Goal: Task Accomplishment & Management: Use online tool/utility

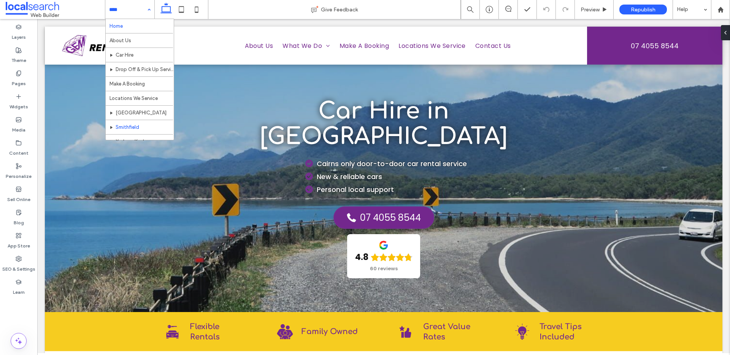
scroll to position [37, 0]
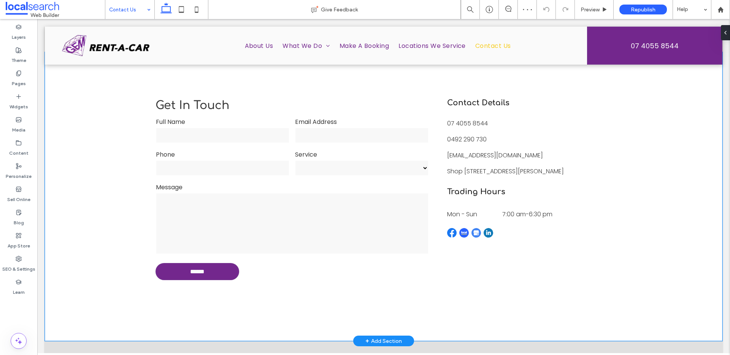
scroll to position [353, 0]
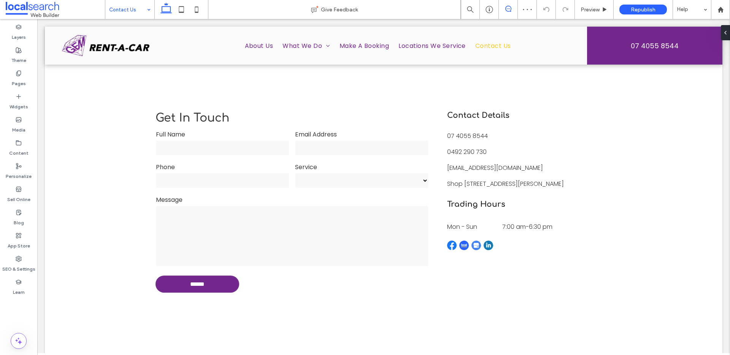
click at [507, 9] on icon at bounding box center [509, 9] width 6 height 6
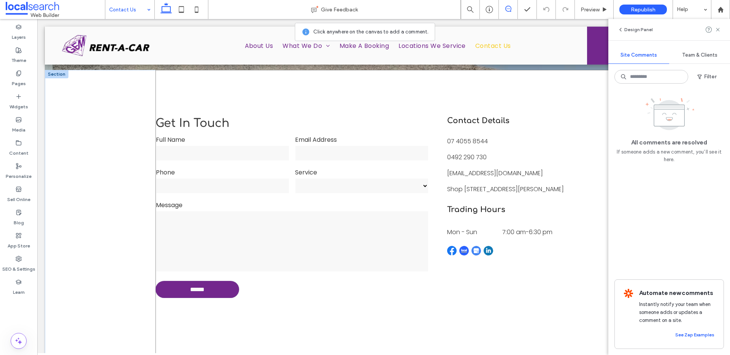
scroll to position [340, 0]
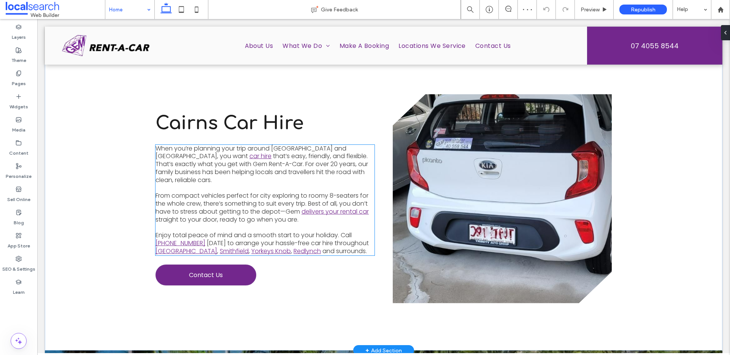
scroll to position [310, 0]
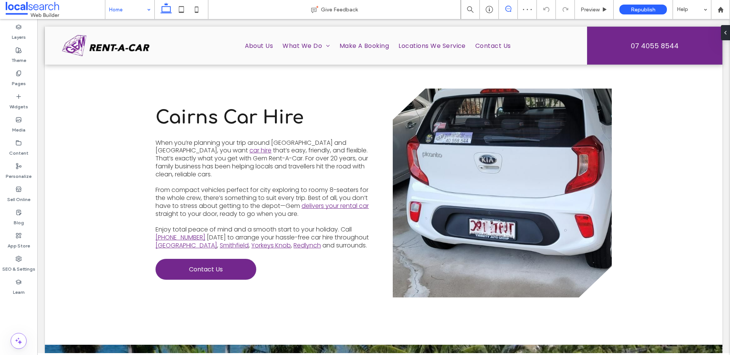
click at [507, 11] on use at bounding box center [509, 9] width 6 height 6
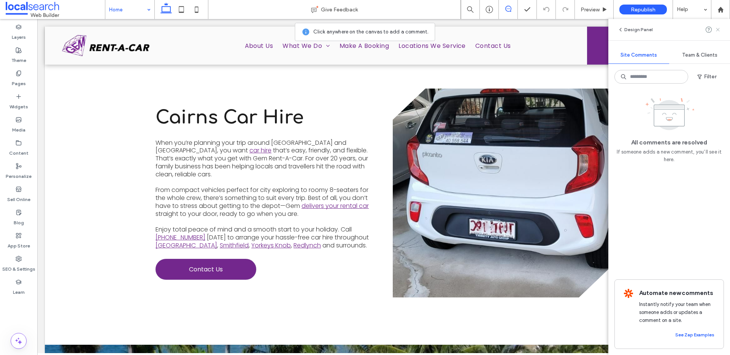
click at [719, 30] on use at bounding box center [717, 29] width 3 height 3
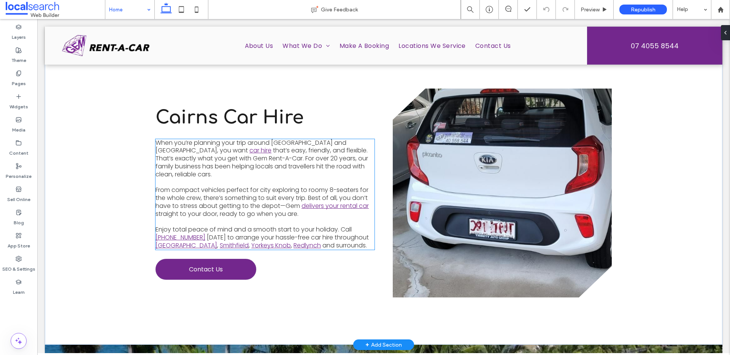
drag, startPoint x: 251, startPoint y: 148, endPoint x: 254, endPoint y: 146, distance: 3.9
click at [251, 179] on p at bounding box center [265, 183] width 219 height 8
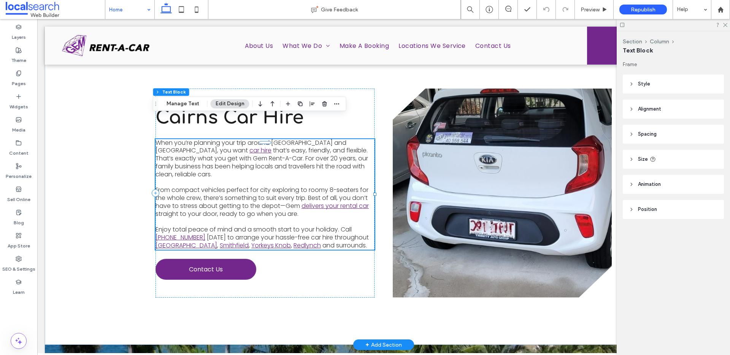
click at [271, 146] on span "that’s easy, friendly, and flexible. That’s exactly what you get with Gem Rent-…" at bounding box center [262, 162] width 213 height 32
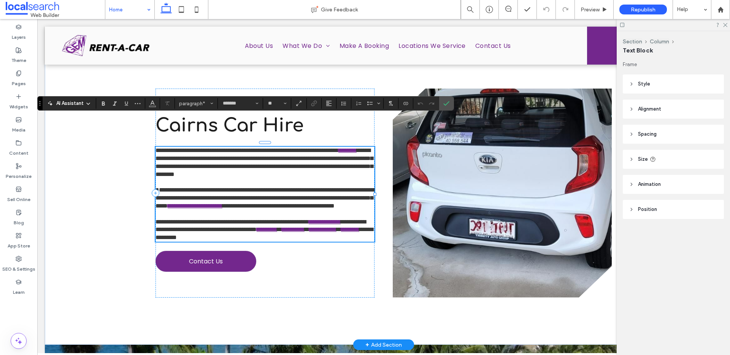
click at [274, 148] on span "**********" at bounding box center [265, 162] width 218 height 29
click at [447, 103] on icon "Confirm" at bounding box center [447, 103] width 6 height 6
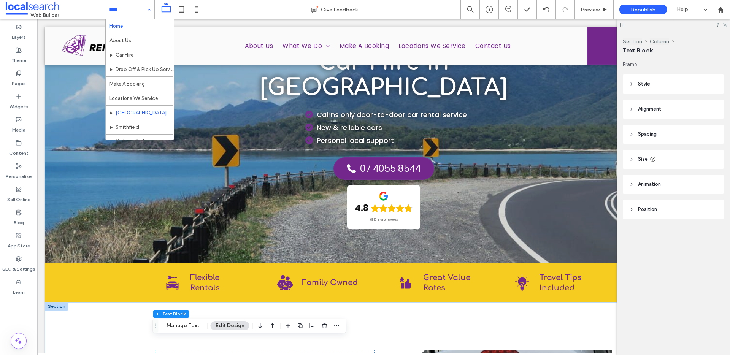
scroll to position [37, 0]
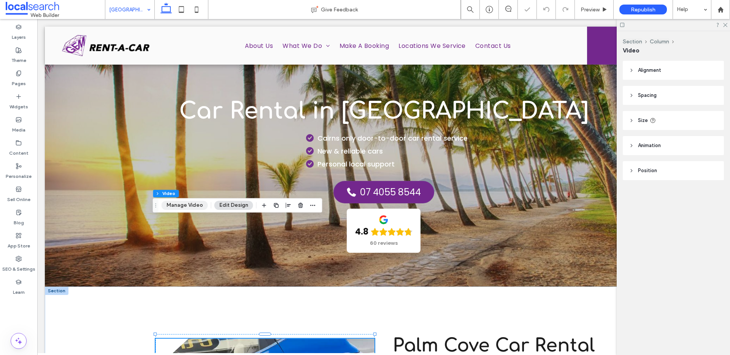
click at [203, 207] on button "Manage Video" at bounding box center [185, 205] width 46 height 9
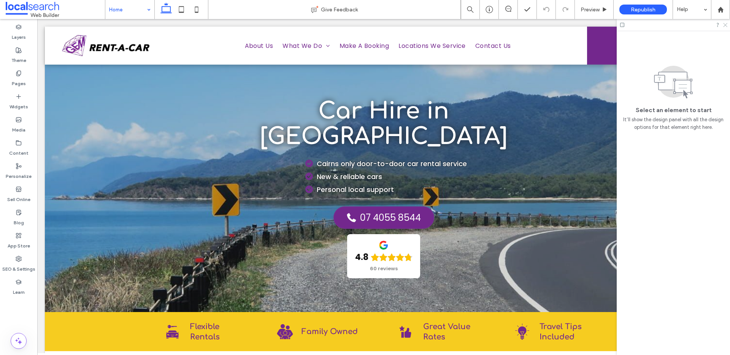
click at [727, 26] on use at bounding box center [726, 25] width 4 height 4
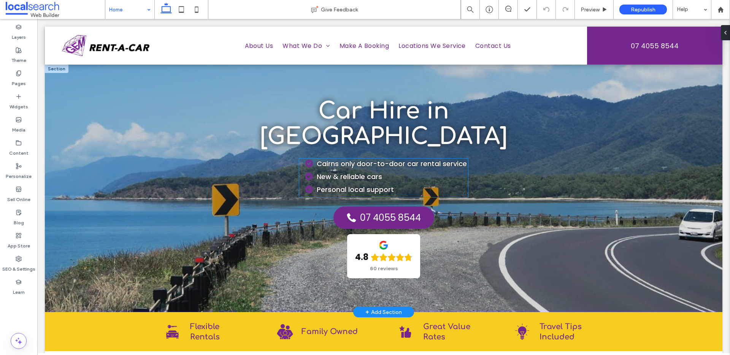
click at [432, 159] on span "Cairns only door-to-door car rental service" at bounding box center [392, 164] width 150 height 10
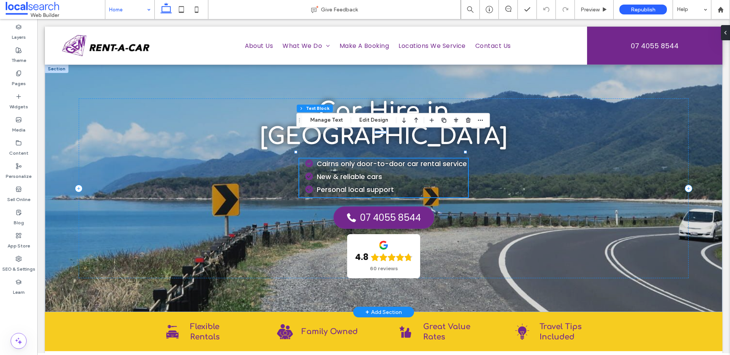
click at [432, 159] on span "Cairns only door-to-door car rental service" at bounding box center [392, 164] width 150 height 10
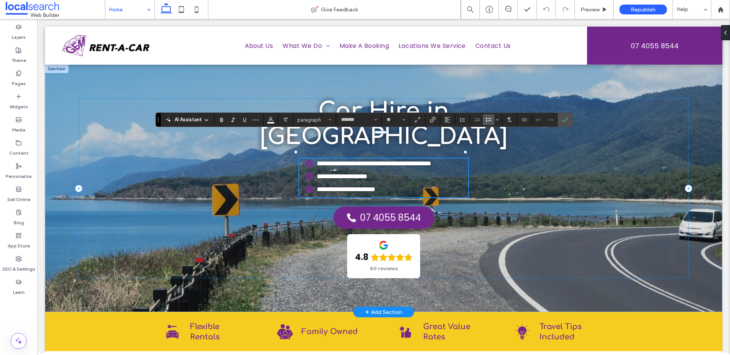
click at [431, 160] on span "**********" at bounding box center [374, 163] width 115 height 7
drag, startPoint x: 463, startPoint y: 138, endPoint x: 341, endPoint y: 137, distance: 122.1
click at [341, 160] on span "**********" at bounding box center [374, 163] width 115 height 7
click at [563, 118] on icon "Confirm" at bounding box center [565, 120] width 6 height 6
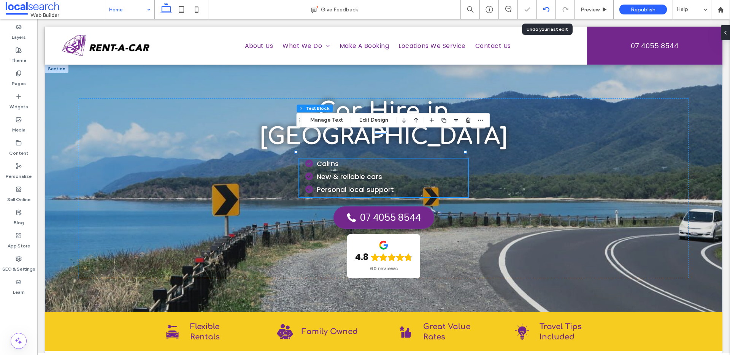
click at [545, 10] on icon at bounding box center [547, 9] width 6 height 6
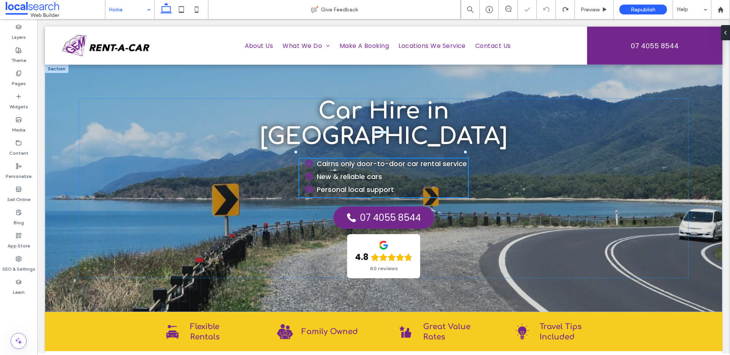
click at [360, 159] on div "Cairns only door-to-door car rental service New & reliable cars Personal local …" at bounding box center [383, 178] width 169 height 39
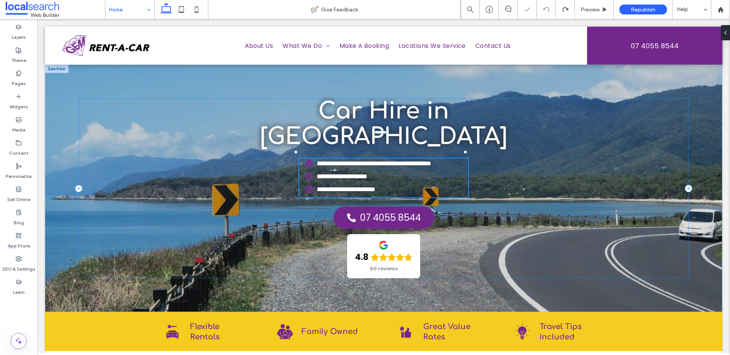
type input "*******"
type input "**"
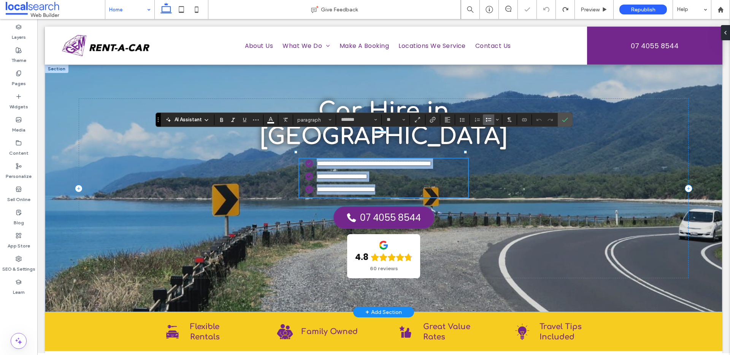
click at [369, 160] on span "**********" at bounding box center [374, 163] width 115 height 7
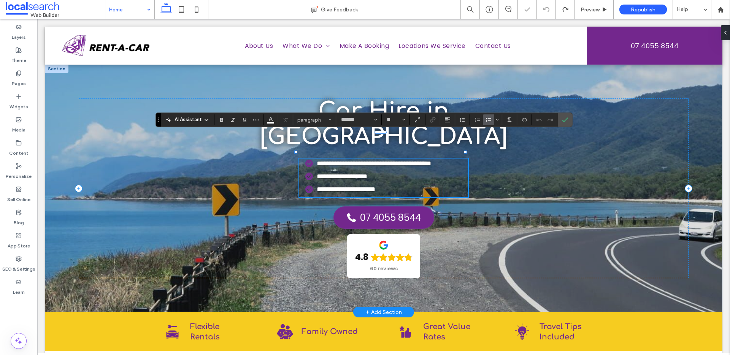
click at [344, 160] on span "**********" at bounding box center [374, 163] width 115 height 7
click at [568, 119] on icon "Confirm" at bounding box center [565, 120] width 6 height 6
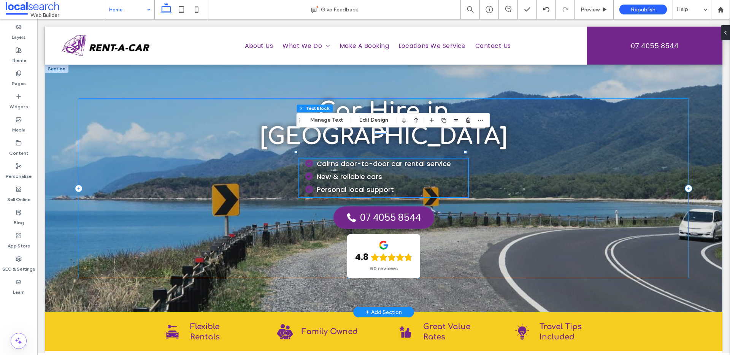
click at [484, 165] on div "Car Hire in Cairns Cairns door-to-door car rental service New & reliable cars P…" at bounding box center [384, 189] width 610 height 180
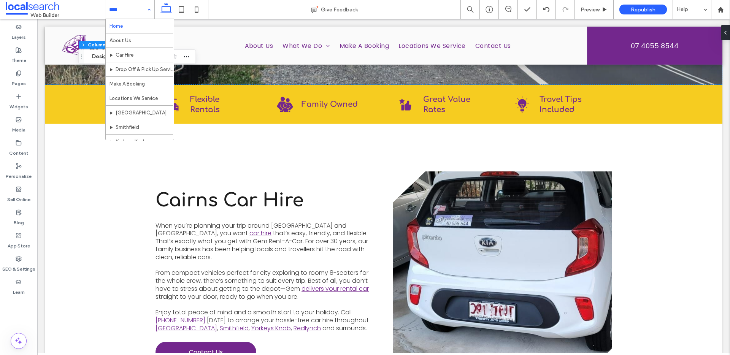
click at [133, 13] on input at bounding box center [128, 9] width 38 height 19
click at [150, 10] on div "Home About Us Car Hire Drop Off & Pick Up Service Make A Booking Locations We S…" at bounding box center [129, 9] width 49 height 19
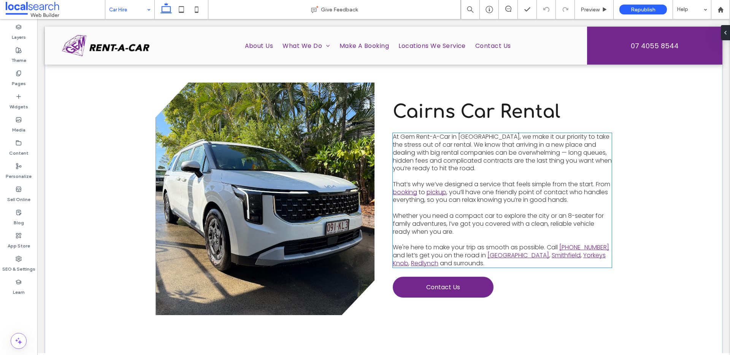
click at [447, 212] on span "Whether you need a compact car to explore the city or an 8-seater for family ad…" at bounding box center [498, 224] width 211 height 25
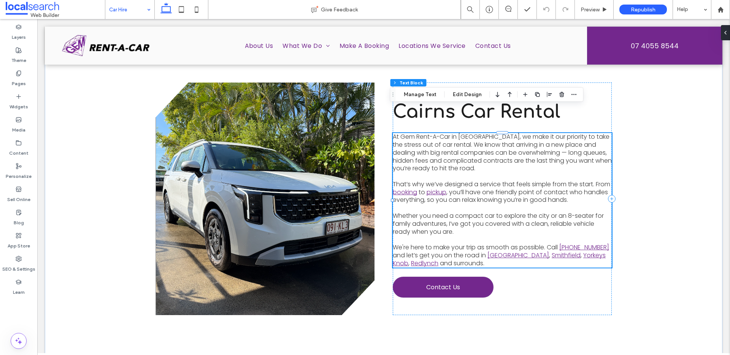
click at [454, 212] on span "Whether you need a compact car to explore the city or an 8-seater for family ad…" at bounding box center [498, 224] width 211 height 25
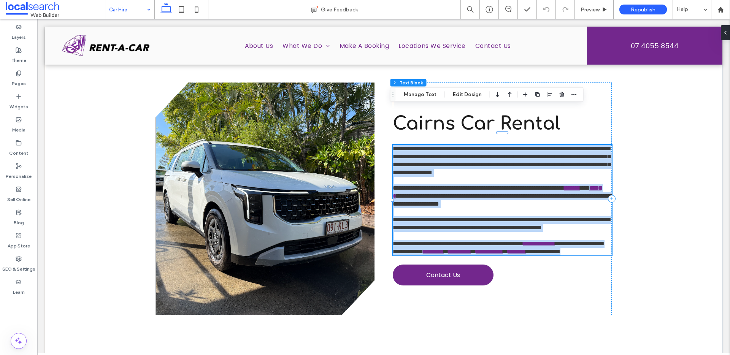
click at [454, 217] on span "**********" at bounding box center [501, 224] width 217 height 14
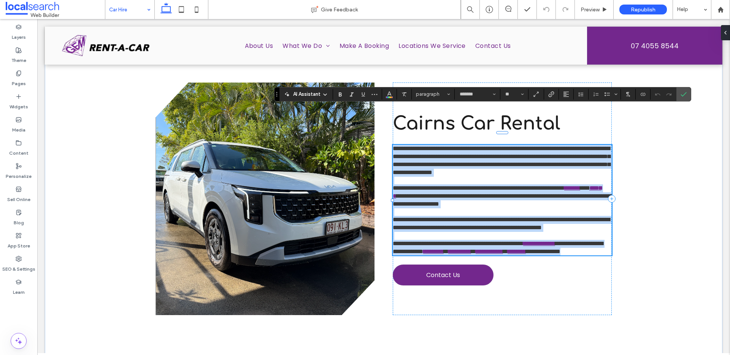
click at [448, 217] on span "**********" at bounding box center [501, 224] width 217 height 14
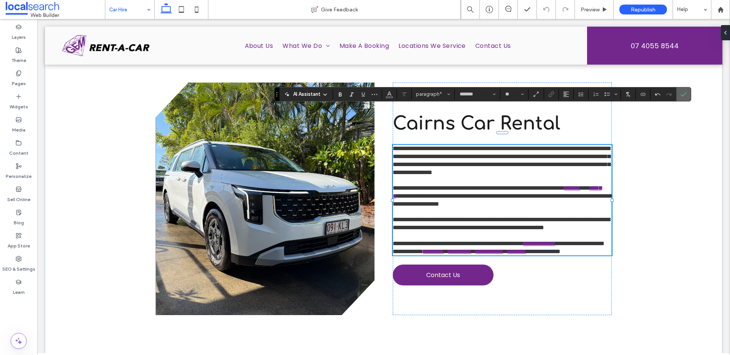
click at [689, 92] on label "Confirm" at bounding box center [683, 95] width 11 height 14
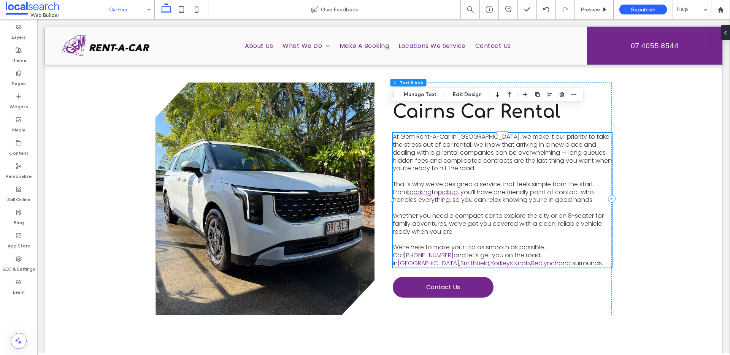
click at [504, 236] on p at bounding box center [502, 240] width 219 height 8
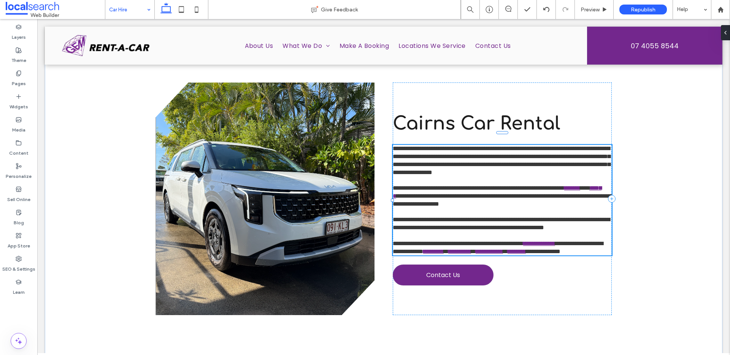
type input "*******"
type input "**"
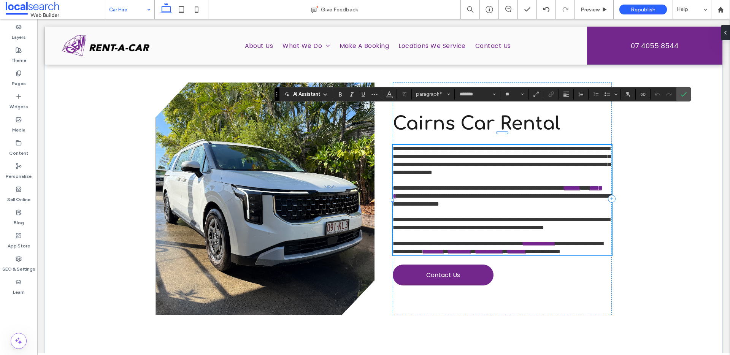
click at [492, 216] on p "**********" at bounding box center [502, 224] width 219 height 16
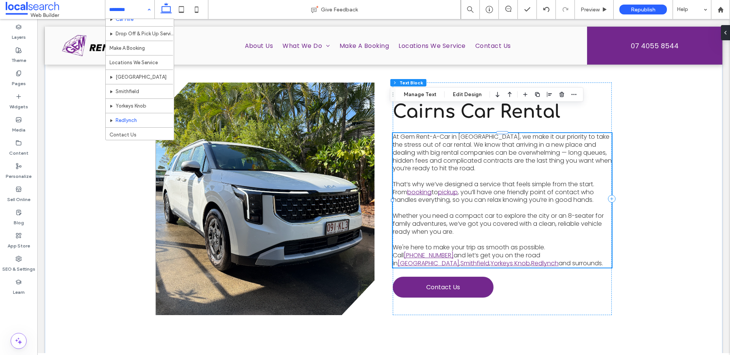
scroll to position [37, 0]
click at [149, 8] on div "Home About Us Car Hire Drop Off & Pick Up Service Make A Booking Locations We S…" at bounding box center [129, 9] width 49 height 19
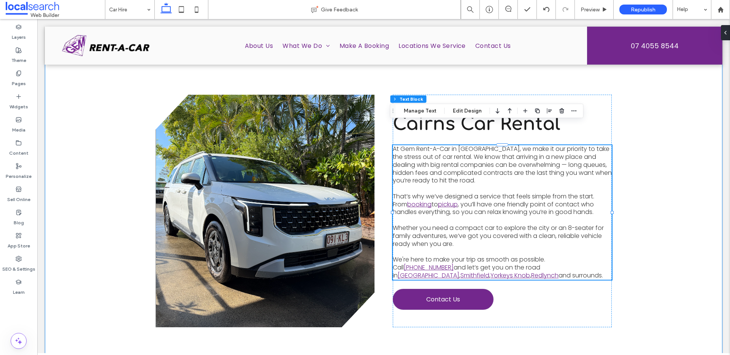
scroll to position [259, 0]
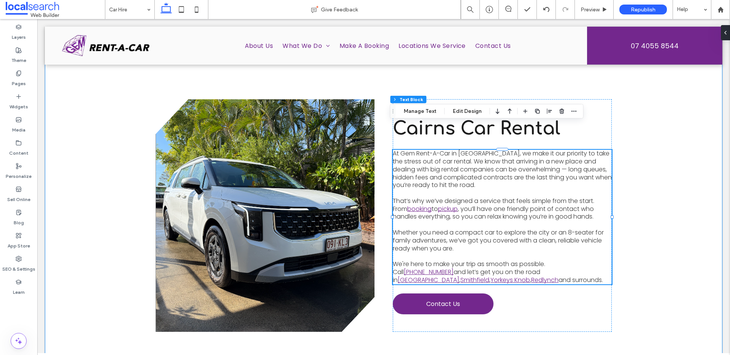
click at [633, 183] on div "View more Cairns Car Rental At Gem Rent-A-Car in Cairns, we make it our priorit…" at bounding box center [384, 216] width 678 height 324
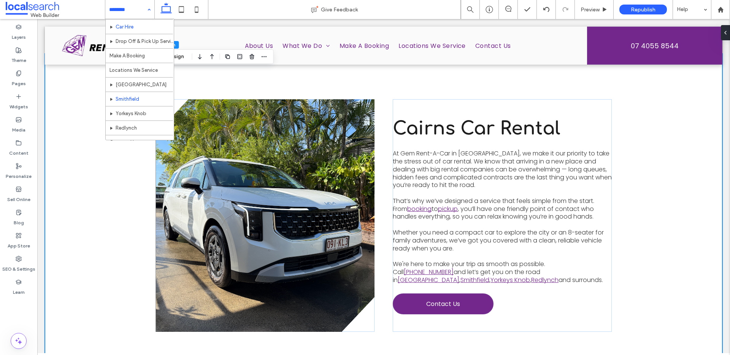
scroll to position [37, 0]
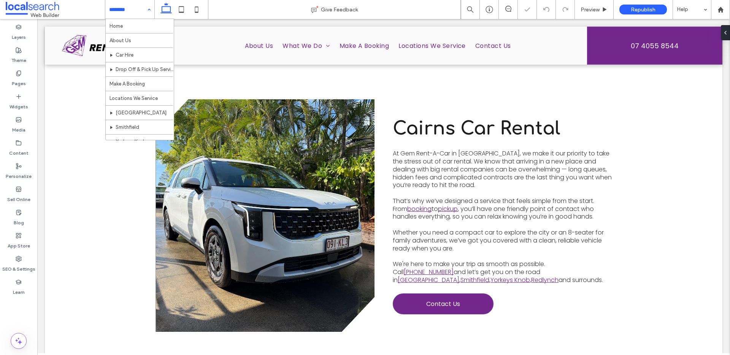
click at [132, 10] on input at bounding box center [128, 9] width 38 height 19
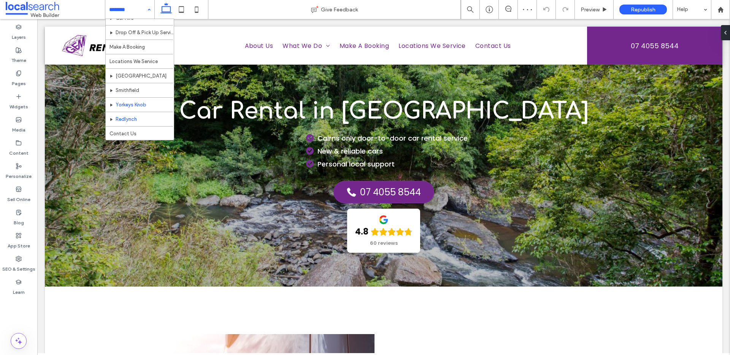
scroll to position [35, 0]
click at [136, 12] on input at bounding box center [128, 9] width 38 height 19
click at [147, 10] on div "Home About Us Car Hire Drop Off & Pick Up Service Make A Booking Locations We S…" at bounding box center [129, 9] width 49 height 19
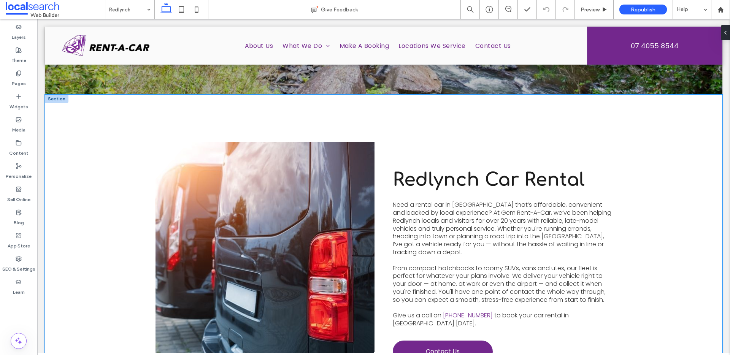
scroll to position [193, 0]
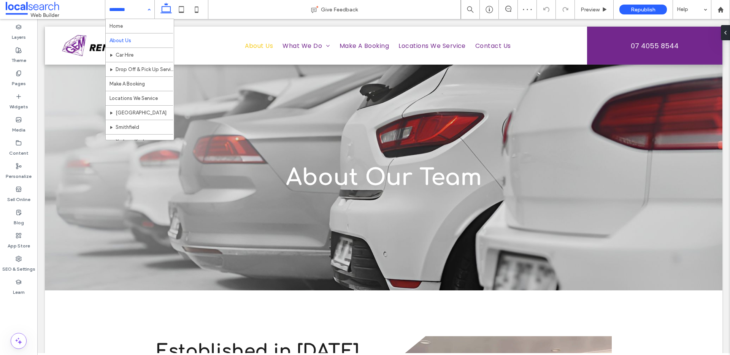
click at [121, 8] on input at bounding box center [128, 9] width 38 height 19
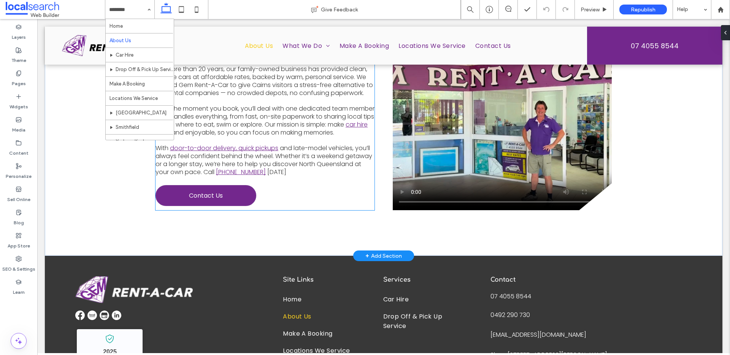
scroll to position [213, 0]
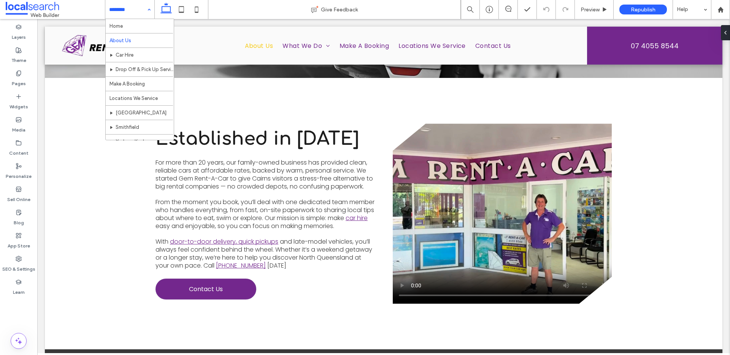
click at [147, 12] on div "Home About Us Car Hire Drop Off & Pick Up Service Make A Booking Locations We S…" at bounding box center [129, 9] width 49 height 19
click at [145, 5] on div "Home About Us Car Hire Drop Off & Pick Up Service Make A Booking Locations We S…" at bounding box center [129, 9] width 49 height 19
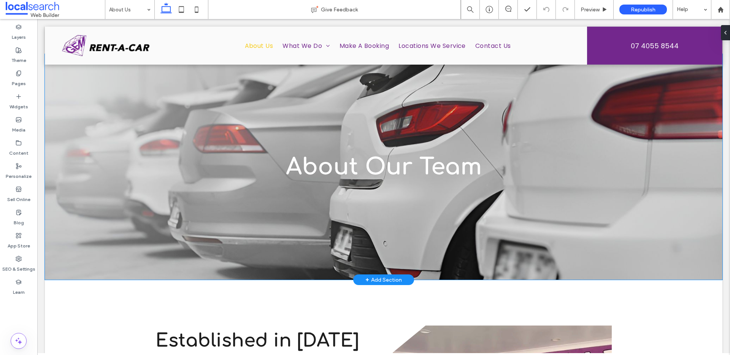
scroll to position [0, 0]
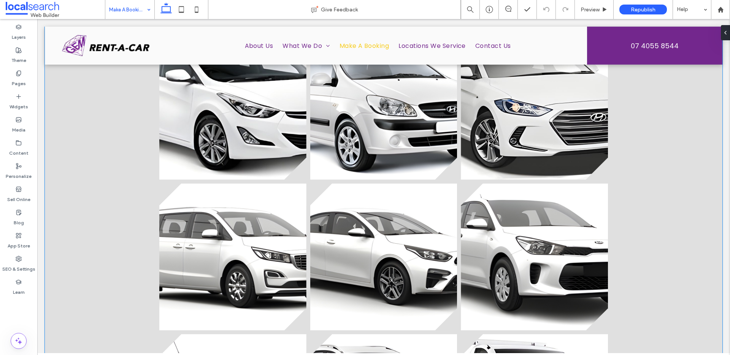
scroll to position [499, 0]
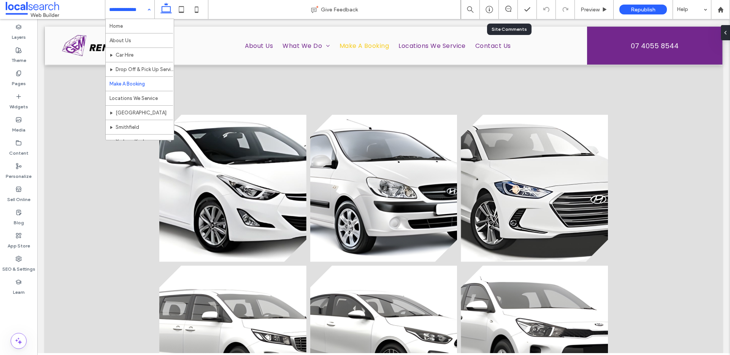
click at [509, 3] on div at bounding box center [508, 9] width 19 height 19
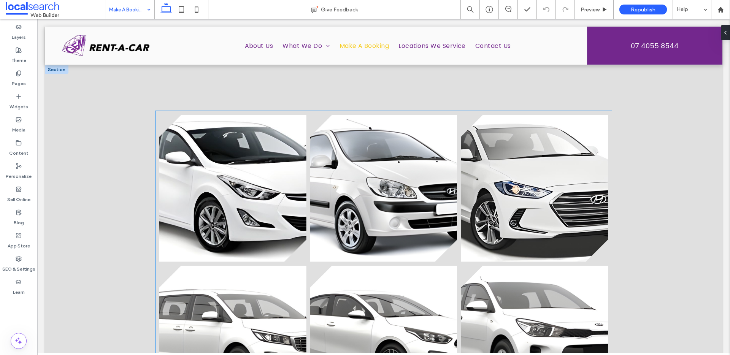
click at [410, 159] on link at bounding box center [383, 188] width 147 height 147
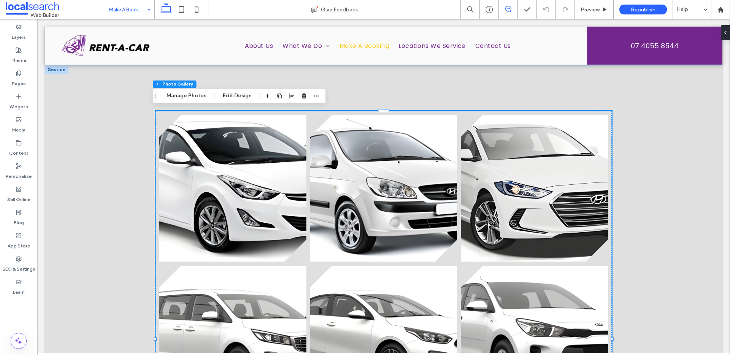
click at [511, 9] on use at bounding box center [509, 9] width 6 height 6
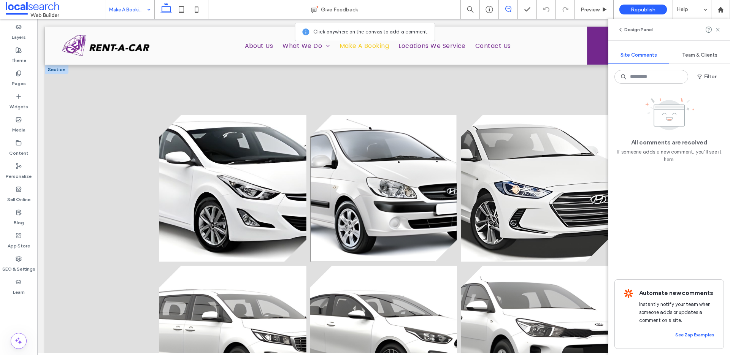
click at [378, 164] on link at bounding box center [383, 188] width 147 height 147
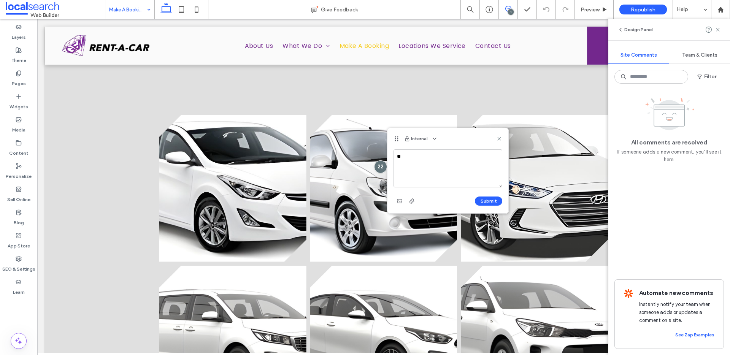
type textarea "**"
click at [498, 200] on button "Submit" at bounding box center [488, 201] width 27 height 9
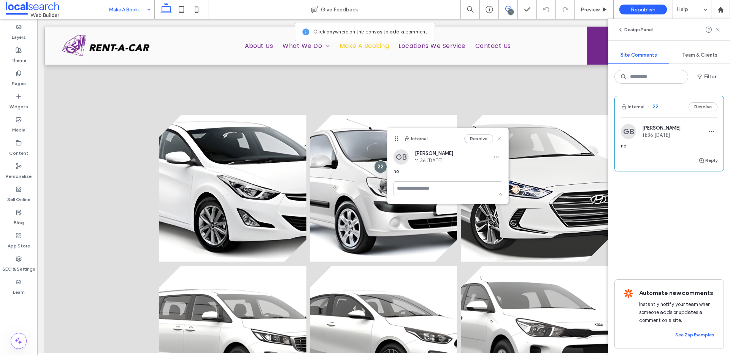
click at [500, 138] on use at bounding box center [499, 138] width 3 height 3
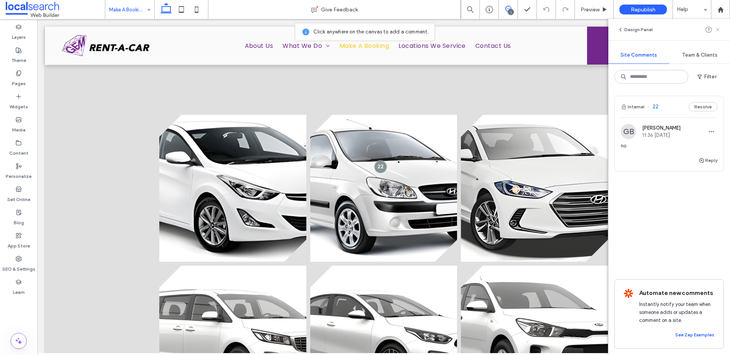
click at [719, 30] on icon at bounding box center [718, 30] width 6 height 6
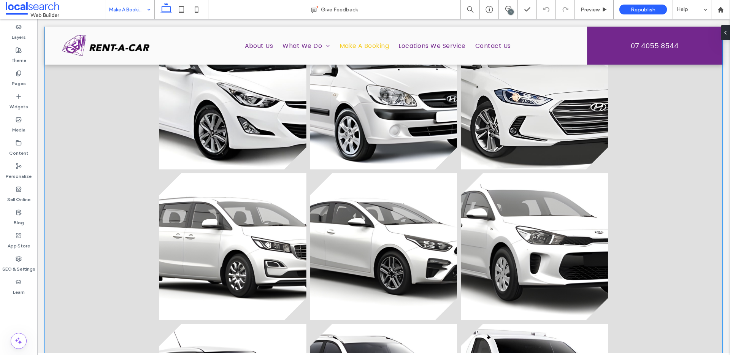
scroll to position [594, 0]
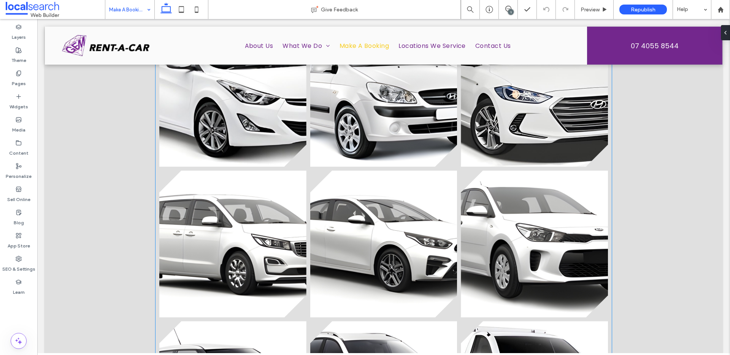
click at [249, 244] on link at bounding box center [232, 244] width 147 height 147
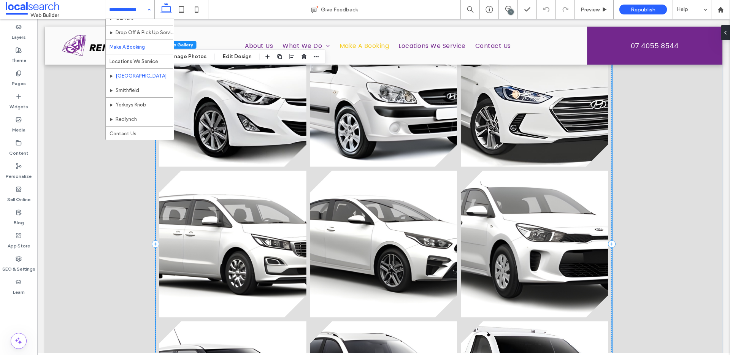
scroll to position [0, 0]
click at [142, 8] on input at bounding box center [128, 9] width 38 height 19
click at [157, 6] on div at bounding box center [181, 9] width 54 height 19
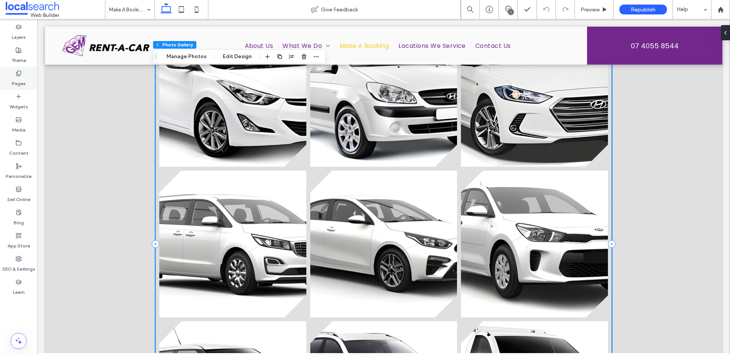
click at [23, 84] on label "Pages" at bounding box center [19, 81] width 14 height 11
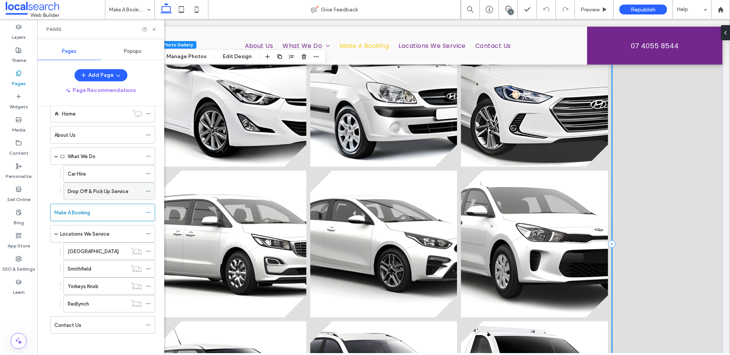
scroll to position [16, 0]
click at [150, 211] on use at bounding box center [148, 211] width 4 height 1
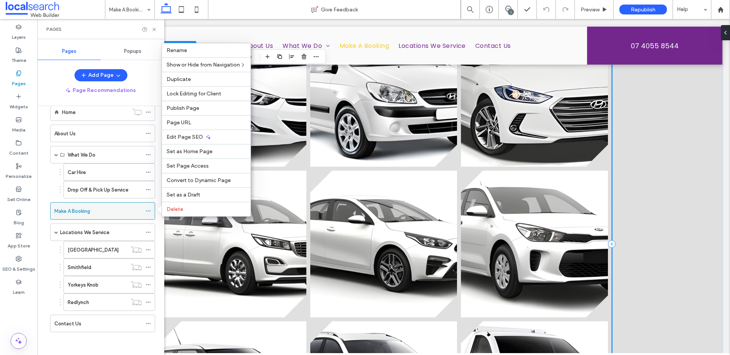
click at [150, 211] on use at bounding box center [148, 211] width 4 height 1
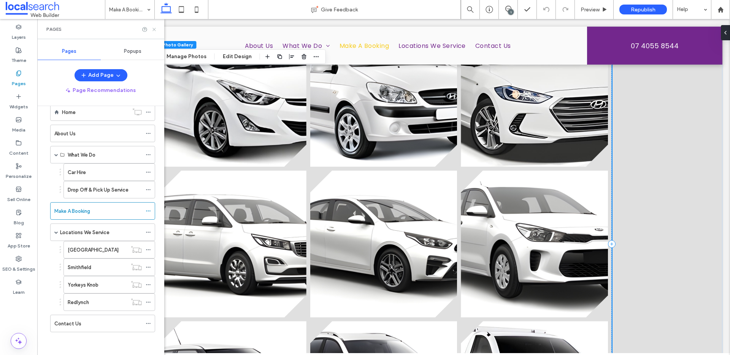
click at [153, 29] on icon at bounding box center [154, 30] width 6 height 6
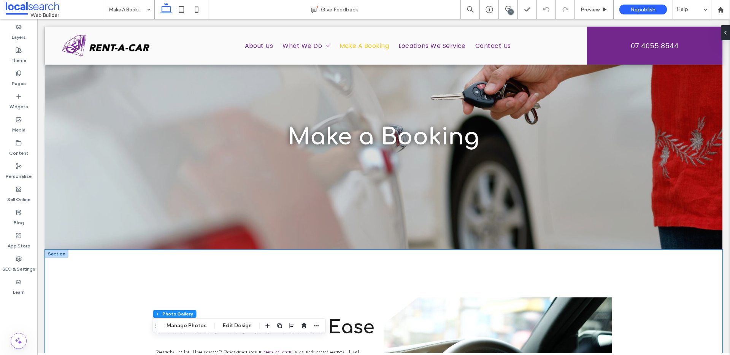
scroll to position [0, 0]
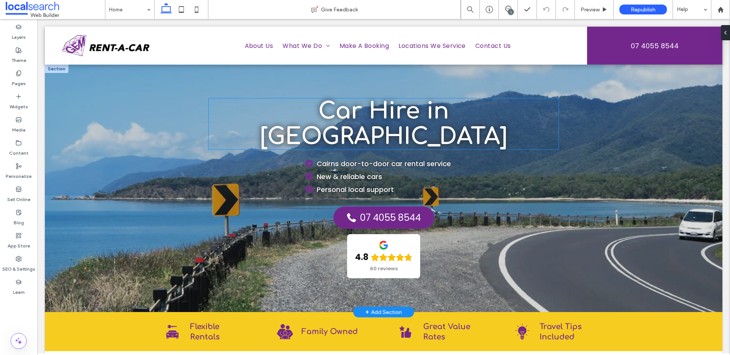
scroll to position [2, 0]
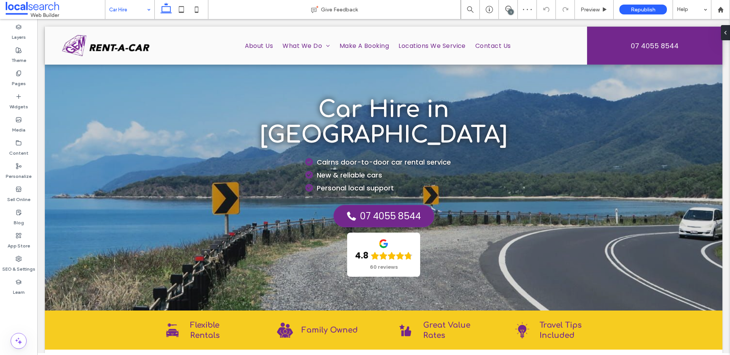
click at [512, 11] on div "1" at bounding box center [511, 12] width 6 height 6
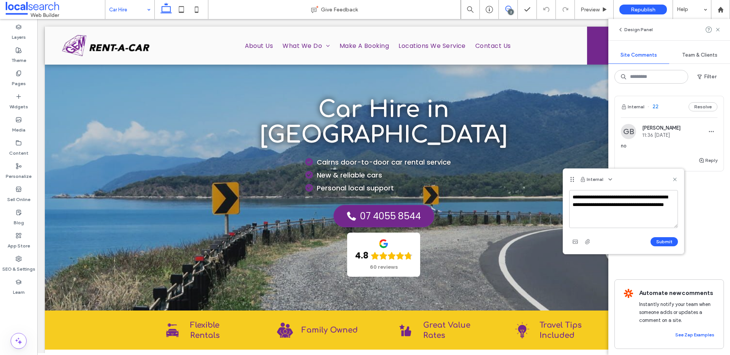
click at [597, 215] on textarea "**********" at bounding box center [624, 209] width 109 height 38
type textarea "**********"
click at [675, 179] on use at bounding box center [674, 179] width 3 height 3
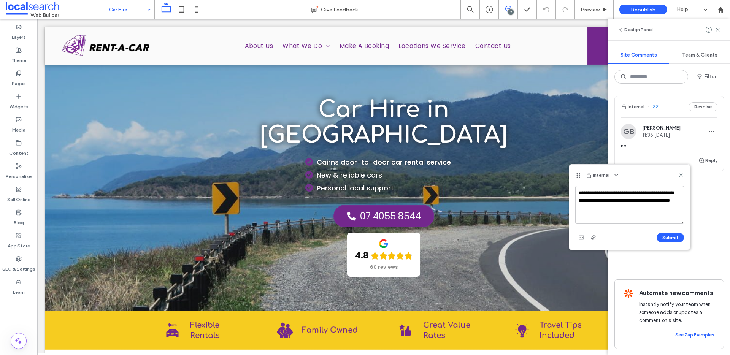
click at [671, 238] on button "Submit" at bounding box center [670, 237] width 27 height 9
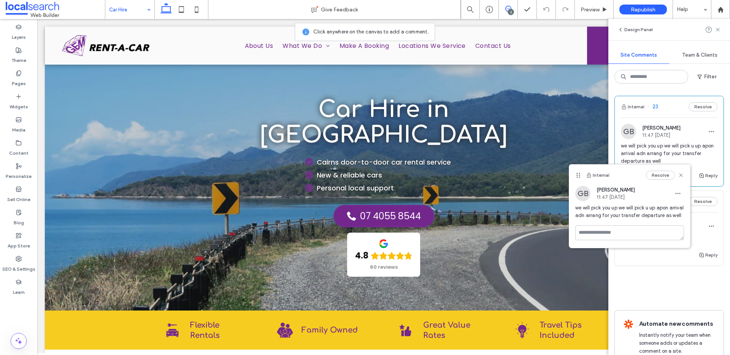
drag, startPoint x: 718, startPoint y: 29, endPoint x: 674, endPoint y: 52, distance: 50.0
click at [718, 27] on icon at bounding box center [718, 30] width 6 height 6
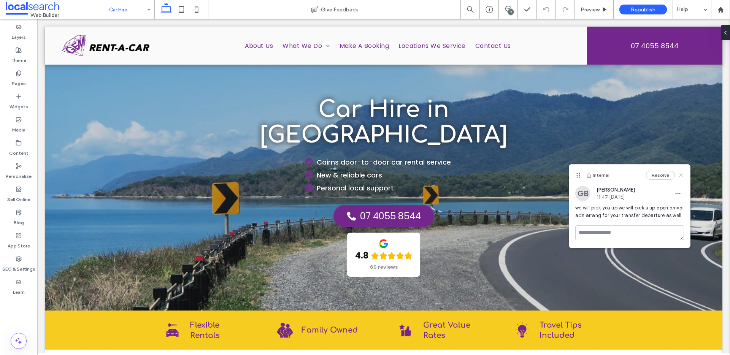
click at [684, 177] on icon at bounding box center [681, 175] width 6 height 6
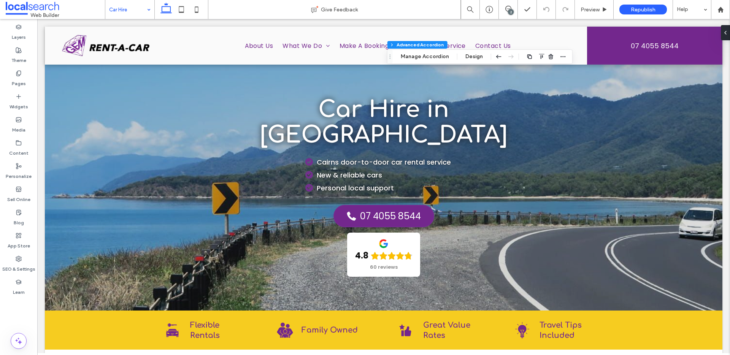
scroll to position [62, 0]
click at [419, 55] on button "Manage Accordion" at bounding box center [425, 56] width 58 height 9
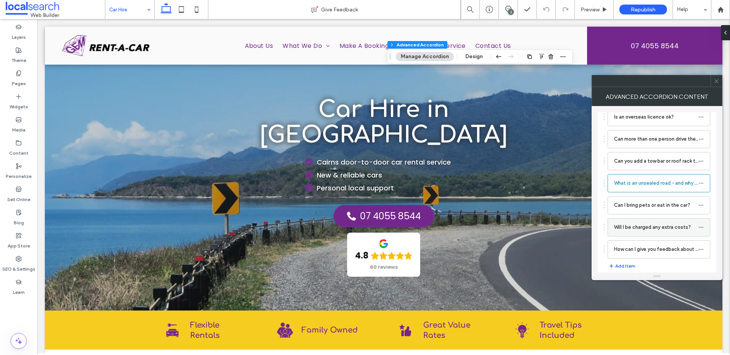
scroll to position [92, 0]
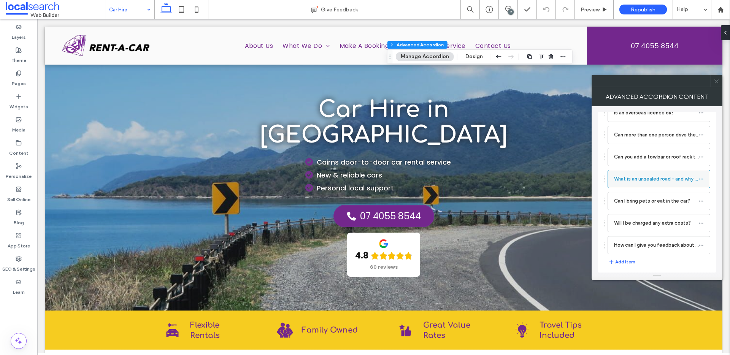
click at [645, 178] on label "What is an unsealed road - and why can’t I drive on it?" at bounding box center [656, 179] width 84 height 15
click at [676, 178] on label "What is an unsealed road - and why can’t I drive on it?" at bounding box center [656, 179] width 84 height 15
click at [699, 178] on icon at bounding box center [701, 179] width 5 height 5
click at [705, 180] on div at bounding box center [703, 178] width 9 height 11
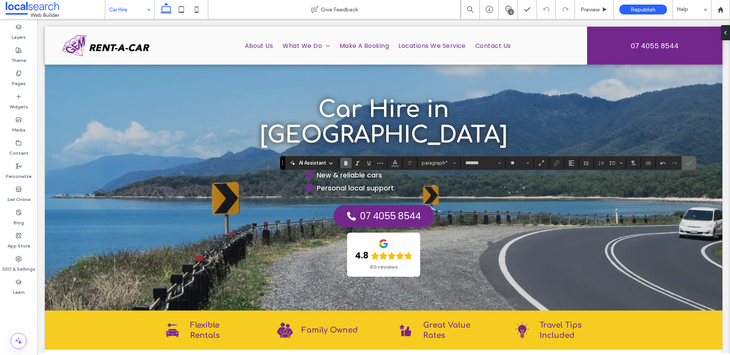
click at [689, 166] on icon "Confirm" at bounding box center [689, 163] width 6 height 6
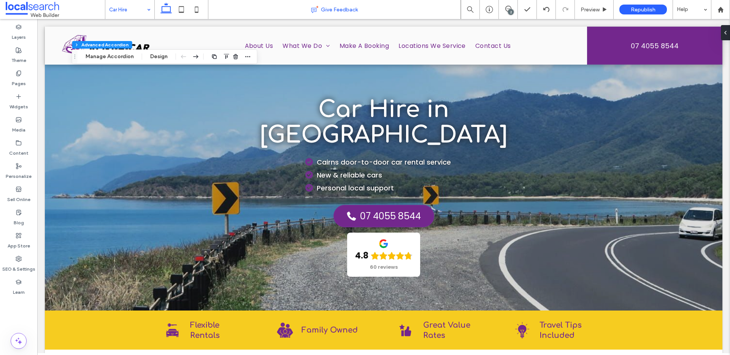
type input "*"
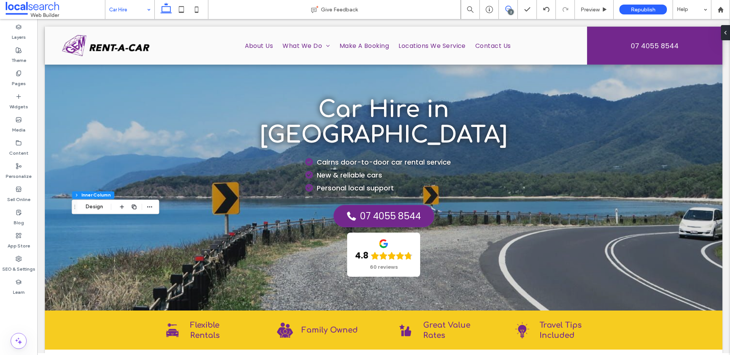
click at [512, 7] on span at bounding box center [508, 9] width 19 height 6
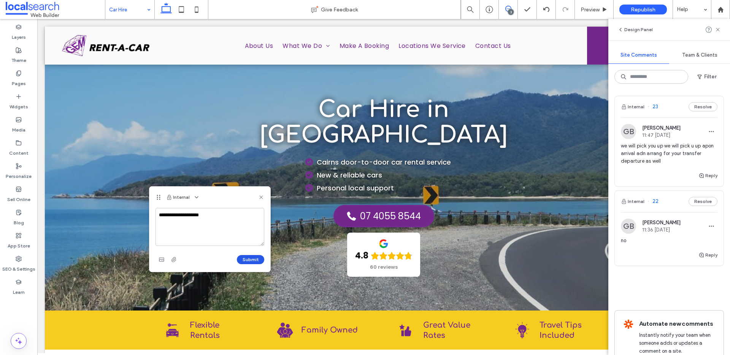
type textarea "**********"
click at [253, 260] on button "Submit" at bounding box center [250, 259] width 27 height 9
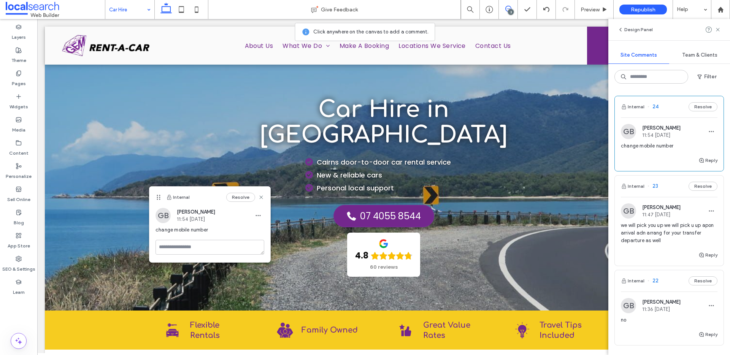
click at [262, 196] on icon at bounding box center [261, 197] width 6 height 6
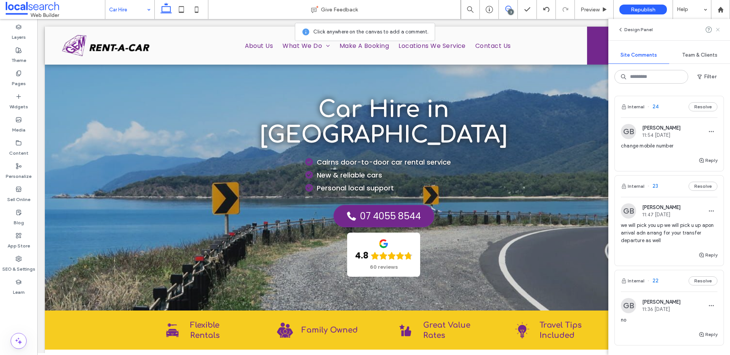
click at [719, 29] on use at bounding box center [717, 29] width 3 height 3
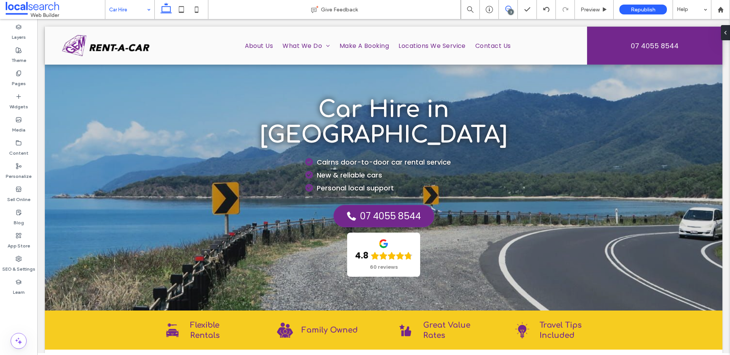
click at [508, 10] on icon at bounding box center [509, 9] width 6 height 6
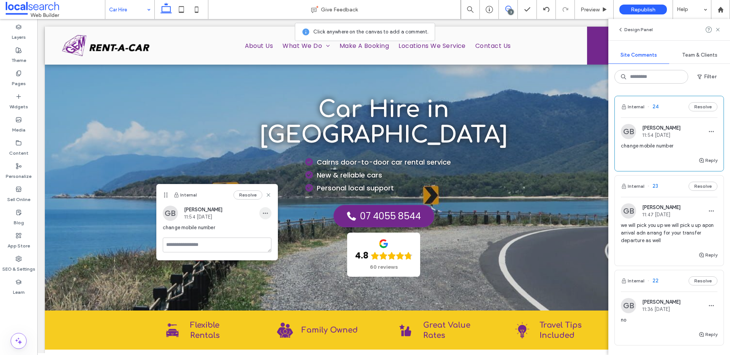
click at [264, 214] on use "button" at bounding box center [265, 213] width 5 height 1
click at [270, 194] on icon at bounding box center [269, 195] width 6 height 6
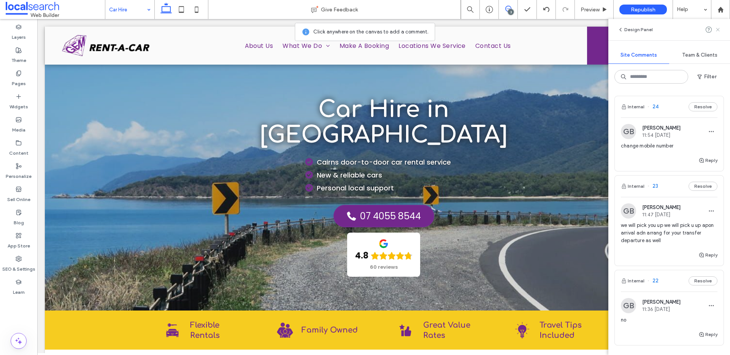
click at [720, 29] on use at bounding box center [717, 29] width 3 height 3
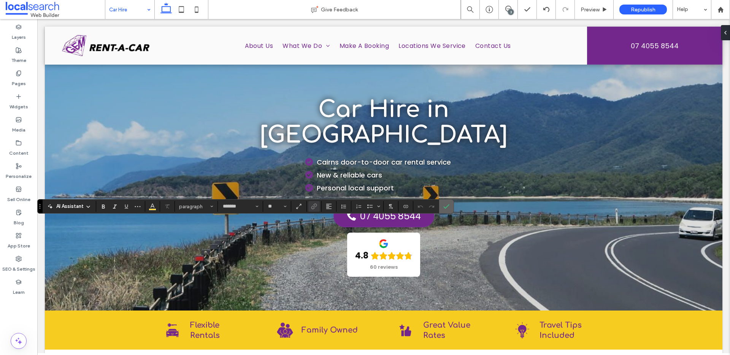
click at [446, 205] on icon "Confirm" at bounding box center [447, 207] width 6 height 6
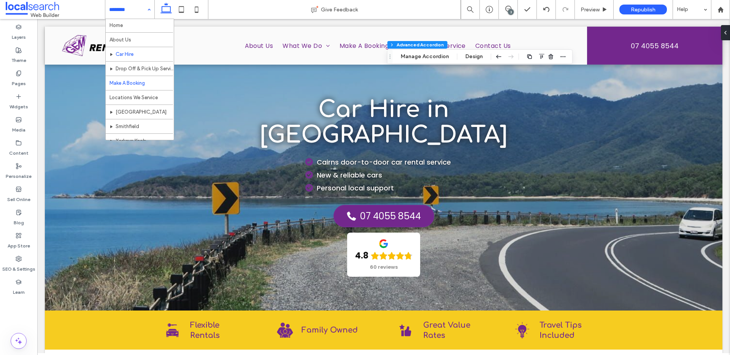
scroll to position [2, 0]
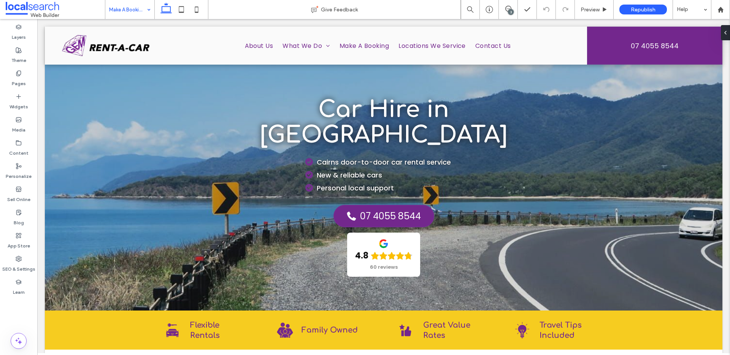
click at [134, 5] on input at bounding box center [128, 9] width 38 height 19
click at [442, 62] on div "Section Column Inner Column Advanced Accordion Manage Accordion Design" at bounding box center [480, 56] width 186 height 14
click at [441, 59] on button "Manage Accordion" at bounding box center [425, 56] width 58 height 9
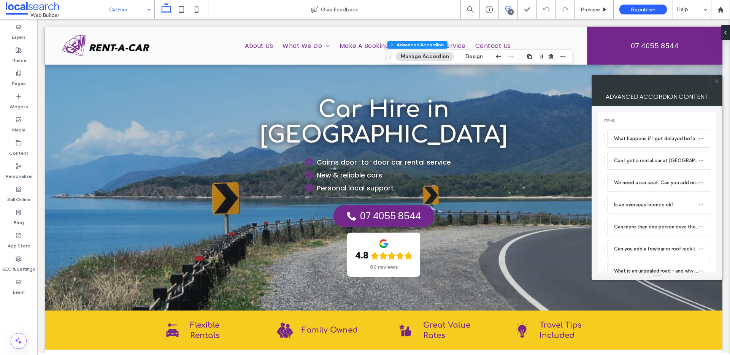
click at [513, 8] on span at bounding box center [508, 9] width 19 height 6
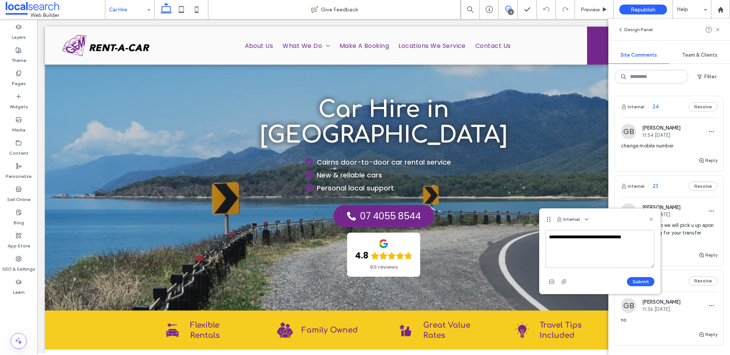
click at [584, 237] on textarea "**********" at bounding box center [600, 249] width 109 height 38
type textarea "**********"
click at [641, 277] on div "Submit" at bounding box center [600, 282] width 109 height 12
click at [644, 280] on button "Submit" at bounding box center [640, 281] width 27 height 9
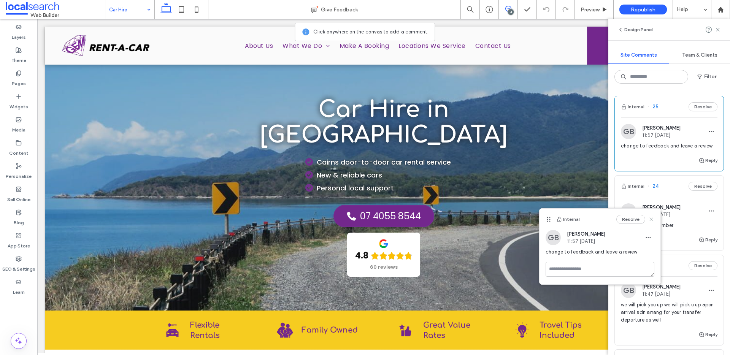
click at [652, 218] on use at bounding box center [651, 219] width 3 height 3
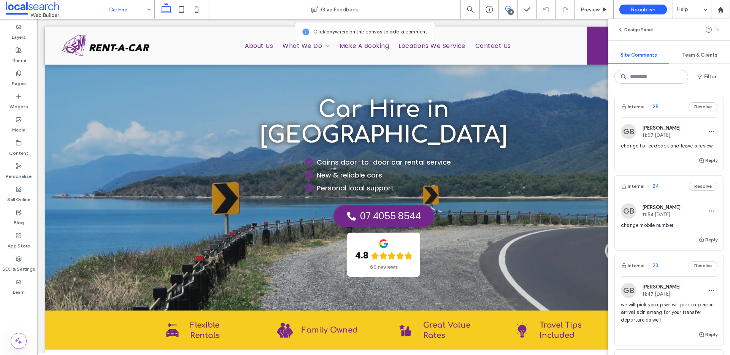
click at [721, 30] on icon at bounding box center [718, 30] width 6 height 6
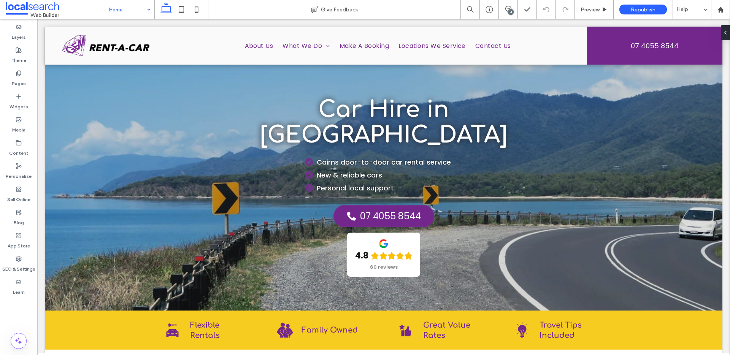
click at [145, 11] on div "Home" at bounding box center [129, 9] width 49 height 19
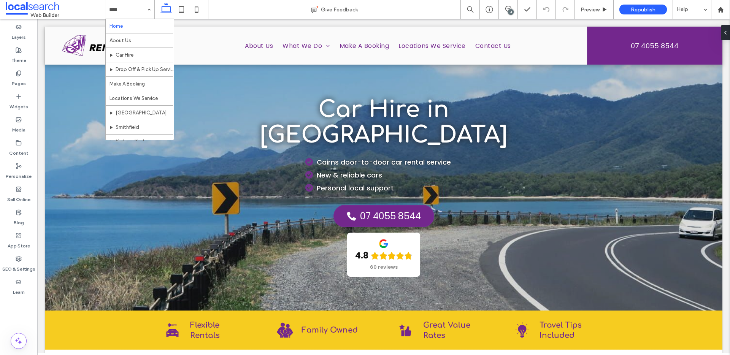
scroll to position [37, 0]
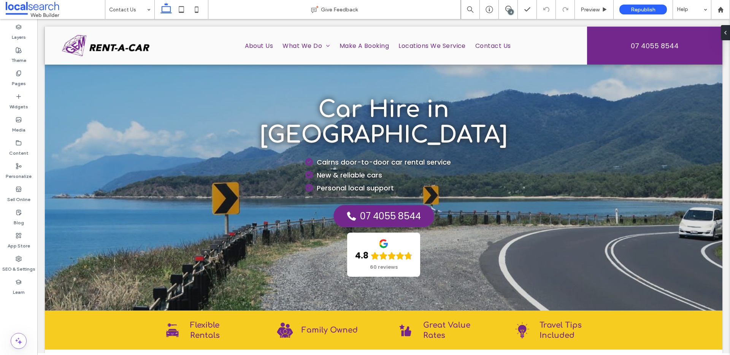
click at [130, 8] on input at bounding box center [128, 9] width 38 height 19
